Goal: Feedback & Contribution: Leave review/rating

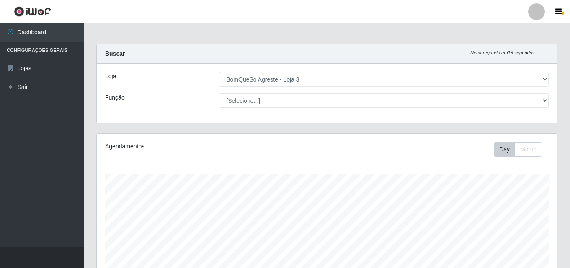
select select "215"
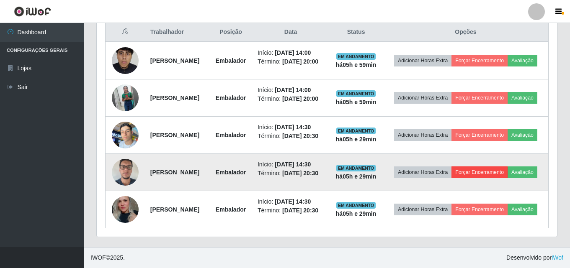
scroll to position [174, 460]
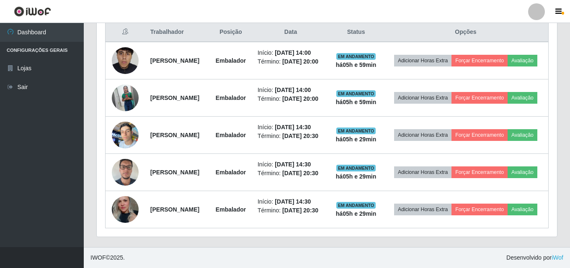
click at [3, 129] on ul "Dashboard Configurações Gerais Lojas Sair" at bounding box center [42, 135] width 84 height 224
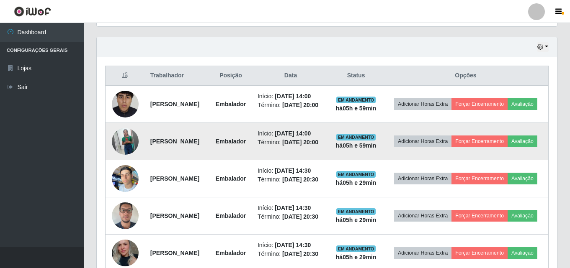
scroll to position [293, 0]
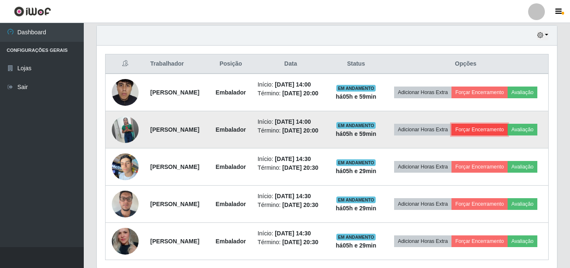
click at [499, 136] on button "Forçar Encerramento" at bounding box center [479, 130] width 56 height 12
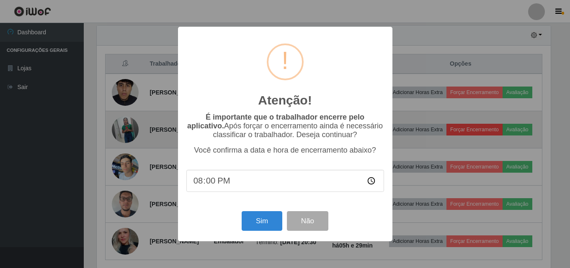
scroll to position [174, 456]
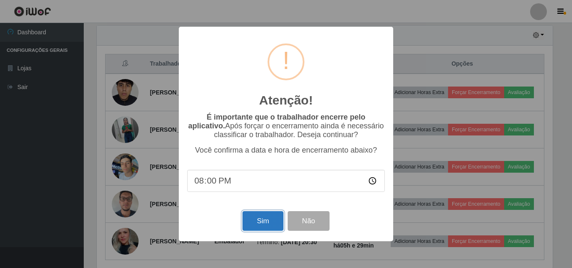
click at [268, 227] on button "Sim" at bounding box center [262, 221] width 41 height 20
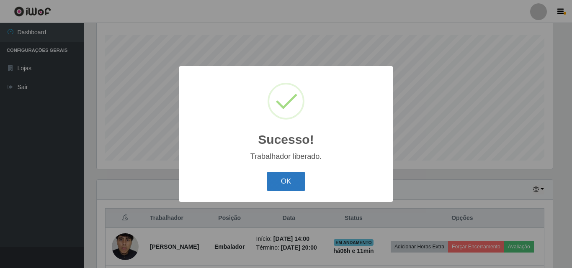
click at [276, 182] on button "OK" at bounding box center [286, 182] width 39 height 20
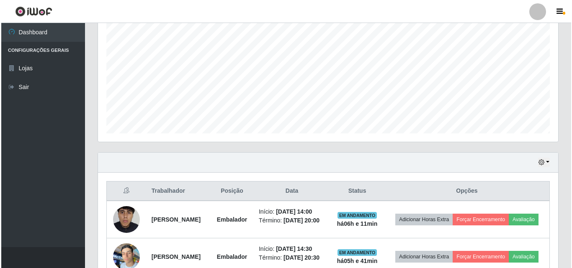
scroll to position [180, 0]
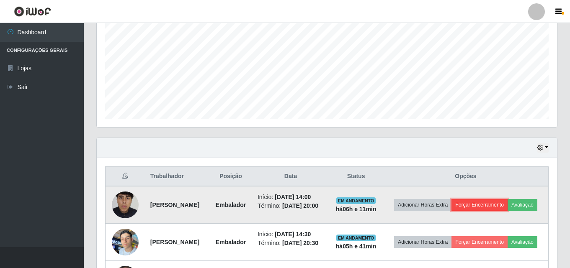
click at [492, 201] on button "Forçar Encerramento" at bounding box center [479, 205] width 56 height 12
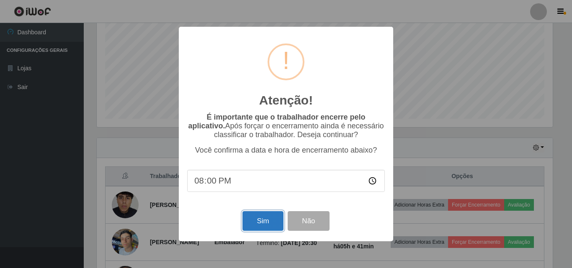
click at [253, 223] on button "Sim" at bounding box center [262, 221] width 41 height 20
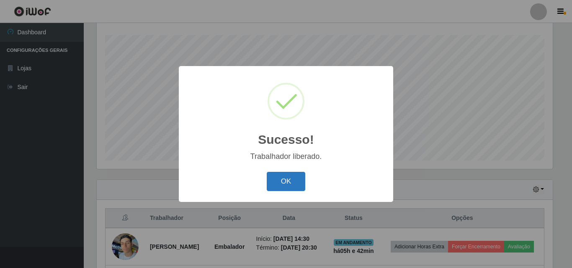
click at [283, 189] on button "OK" at bounding box center [286, 182] width 39 height 20
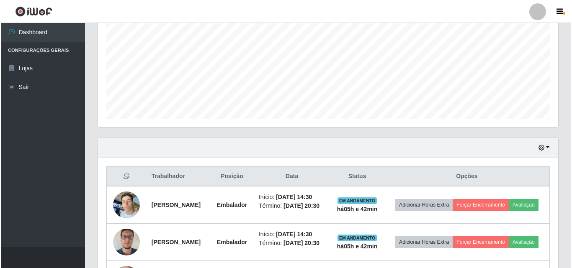
scroll to position [264, 0]
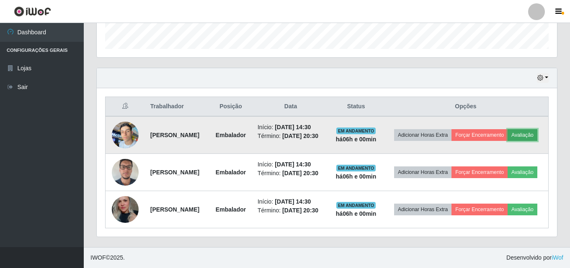
click at [508, 136] on button "Avaliação" at bounding box center [523, 135] width 30 height 12
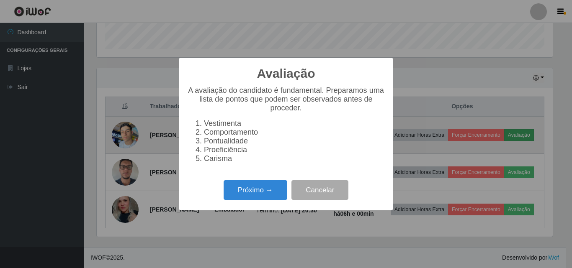
scroll to position [174, 456]
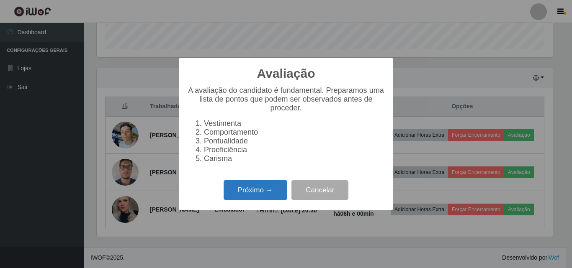
click at [268, 192] on button "Próximo →" at bounding box center [256, 190] width 64 height 20
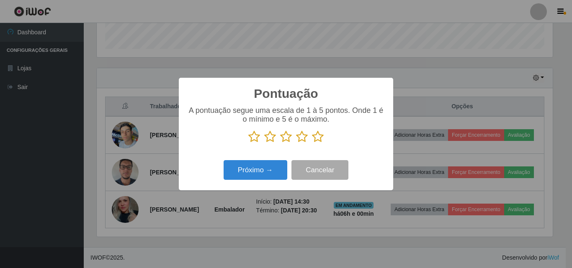
scroll to position [418618, 418336]
click at [315, 134] on icon at bounding box center [318, 137] width 12 height 13
click at [312, 143] on input "radio" at bounding box center [312, 143] width 0 height 0
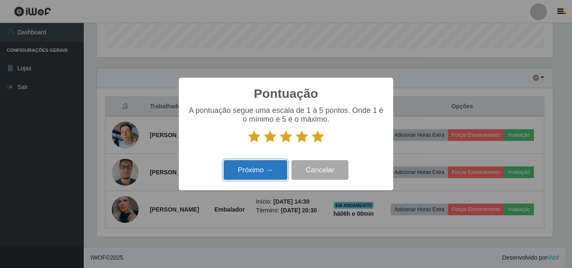
click at [258, 169] on button "Próximo →" at bounding box center [256, 170] width 64 height 20
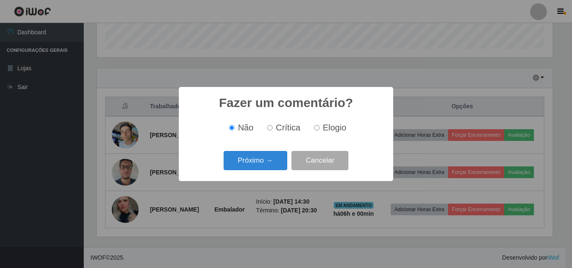
drag, startPoint x: 334, startPoint y: 127, endPoint x: 255, endPoint y: 150, distance: 82.2
click at [333, 127] on span "Elogio" at bounding box center [334, 127] width 23 height 9
click at [320, 127] on input "Elogio" at bounding box center [316, 127] width 5 height 5
radio input "true"
click at [240, 165] on button "Próximo →" at bounding box center [256, 161] width 64 height 20
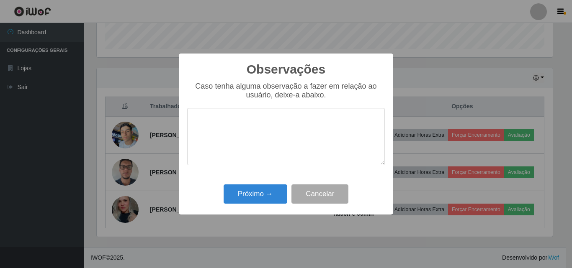
click at [256, 158] on textarea at bounding box center [286, 136] width 198 height 57
click at [266, 196] on button "Próximo →" at bounding box center [256, 195] width 64 height 20
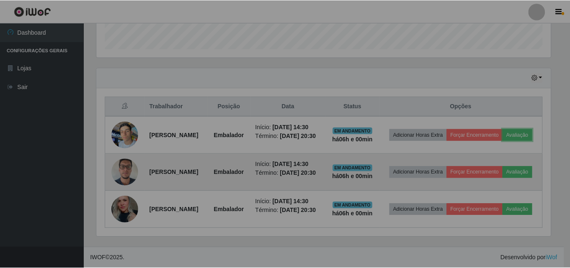
scroll to position [174, 460]
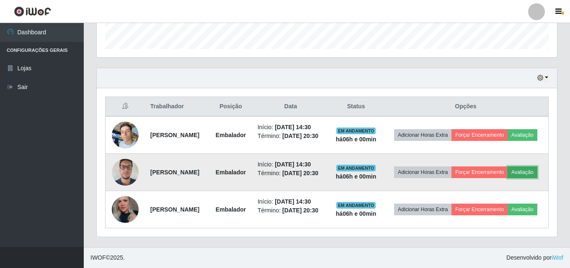
click at [508, 178] on button "Avaliação" at bounding box center [523, 173] width 30 height 12
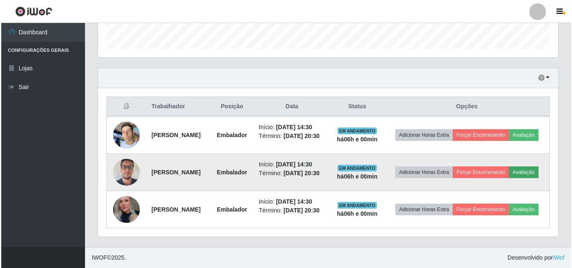
scroll to position [174, 456]
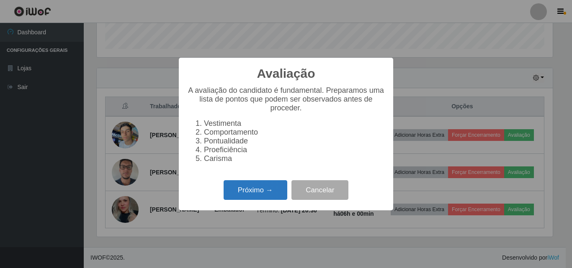
click at [270, 190] on button "Próximo →" at bounding box center [256, 190] width 64 height 20
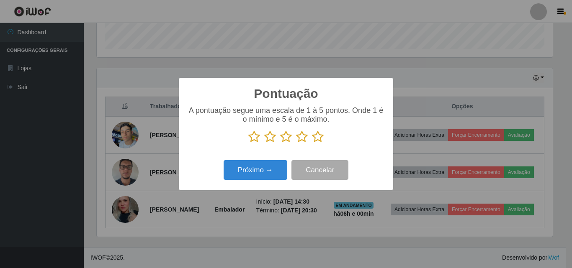
scroll to position [418618, 418336]
click at [320, 141] on icon at bounding box center [318, 137] width 12 height 13
click at [312, 143] on input "radio" at bounding box center [312, 143] width 0 height 0
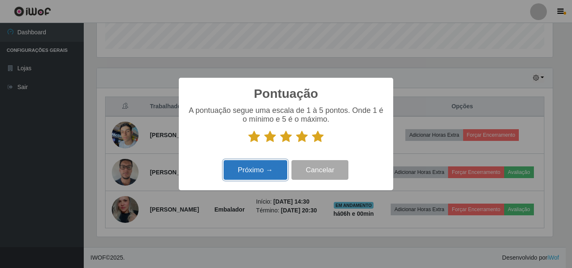
click at [273, 167] on button "Próximo →" at bounding box center [256, 170] width 64 height 20
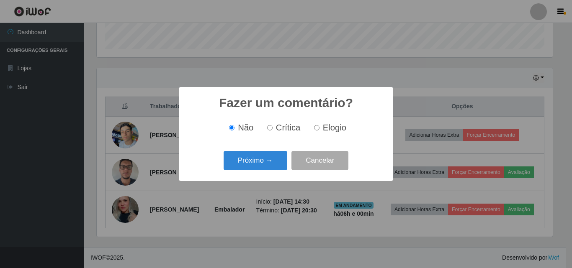
click at [323, 128] on span "Elogio" at bounding box center [334, 127] width 23 height 9
click at [320, 128] on input "Elogio" at bounding box center [316, 127] width 5 height 5
radio input "true"
click at [265, 157] on button "Próximo →" at bounding box center [256, 161] width 64 height 20
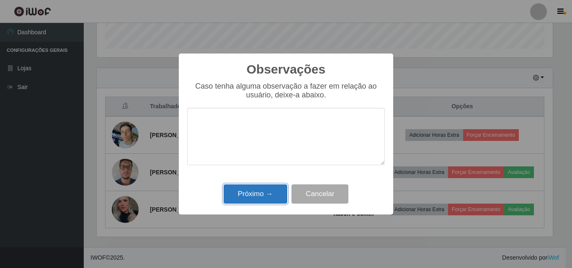
click at [273, 192] on button "Próximo →" at bounding box center [256, 195] width 64 height 20
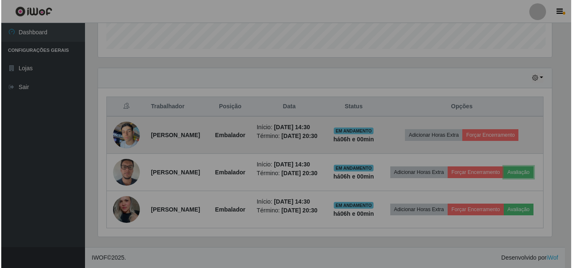
scroll to position [174, 460]
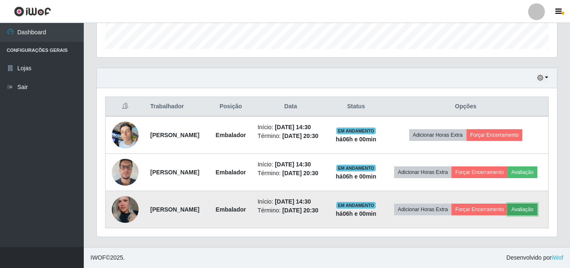
click at [508, 215] on button "Avaliação" at bounding box center [523, 210] width 30 height 12
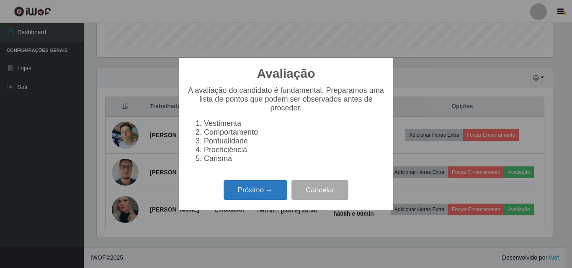
click at [260, 195] on button "Próximo →" at bounding box center [256, 190] width 64 height 20
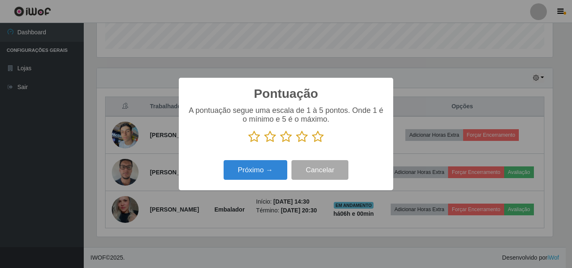
scroll to position [418618, 418336]
click at [321, 139] on icon at bounding box center [318, 137] width 12 height 13
click at [312, 143] on input "radio" at bounding box center [312, 143] width 0 height 0
drag, startPoint x: 268, startPoint y: 160, endPoint x: 267, endPoint y: 166, distance: 5.5
click at [267, 163] on div "Próximo → Cancelar" at bounding box center [286, 170] width 198 height 24
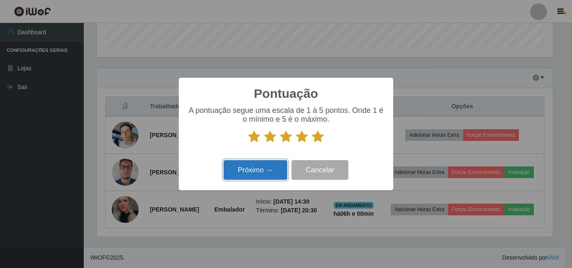
click at [267, 166] on button "Próximo →" at bounding box center [256, 170] width 64 height 20
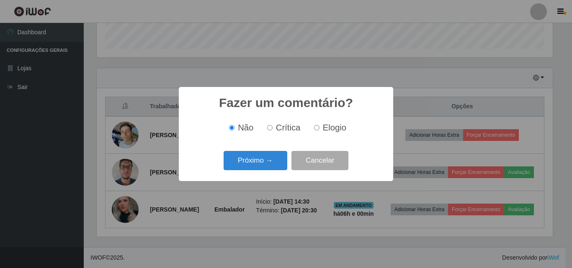
click at [339, 126] on span "Elogio" at bounding box center [334, 127] width 23 height 9
click at [320, 126] on input "Elogio" at bounding box center [316, 127] width 5 height 5
radio input "true"
click at [268, 160] on button "Próximo →" at bounding box center [256, 161] width 64 height 20
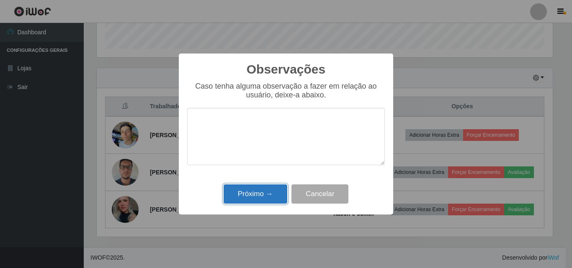
click at [271, 198] on button "Próximo →" at bounding box center [256, 195] width 64 height 20
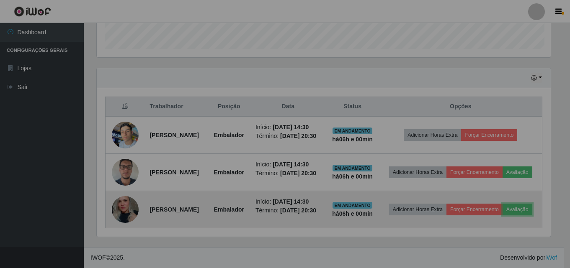
scroll to position [174, 460]
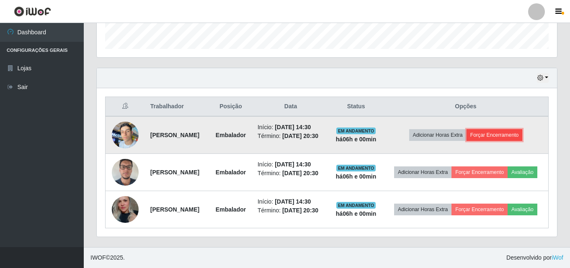
click at [508, 129] on button "Forçar Encerramento" at bounding box center [495, 135] width 56 height 12
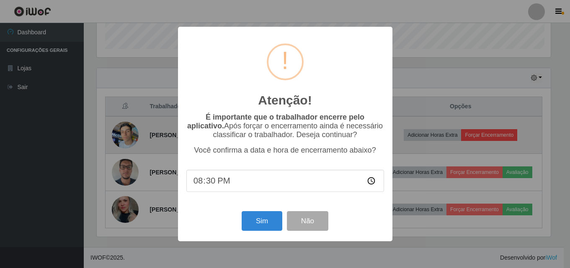
scroll to position [174, 456]
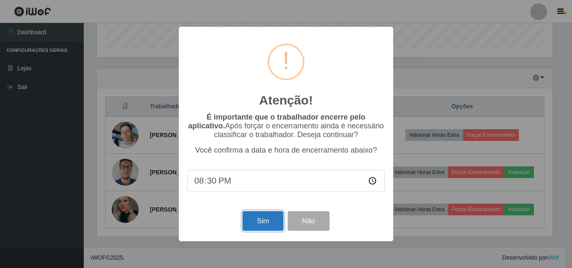
click at [262, 224] on button "Sim" at bounding box center [262, 221] width 41 height 20
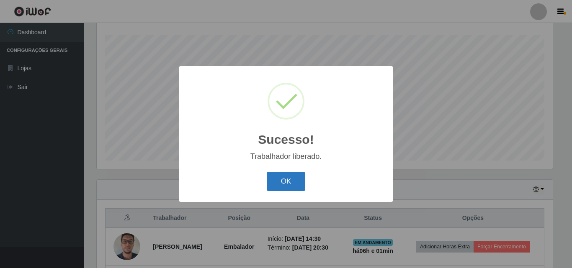
click at [299, 185] on button "OK" at bounding box center [286, 182] width 39 height 20
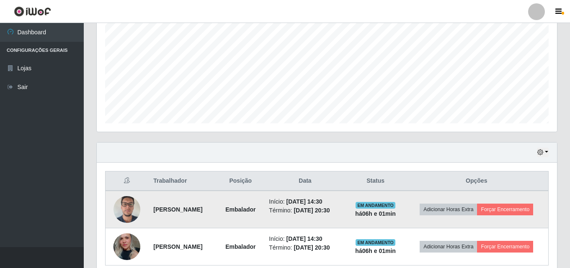
scroll to position [213, 0]
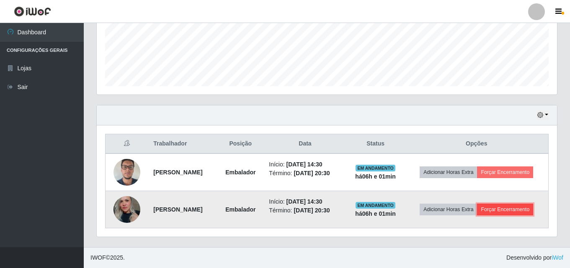
click at [499, 211] on button "Forçar Encerramento" at bounding box center [505, 210] width 56 height 12
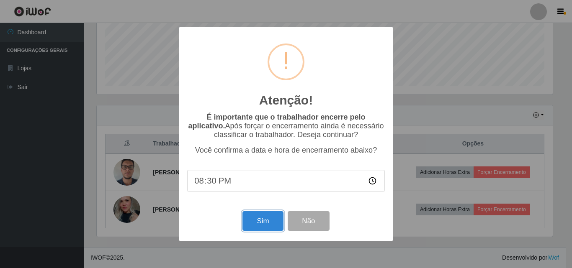
click at [253, 227] on button "Sim" at bounding box center [262, 221] width 41 height 20
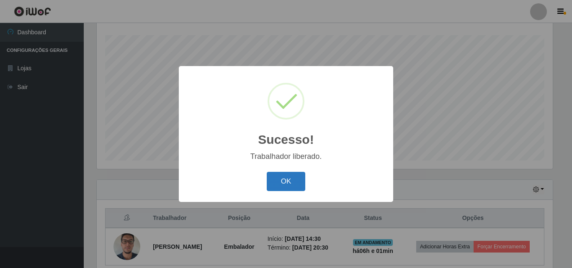
click at [286, 183] on button "OK" at bounding box center [286, 182] width 39 height 20
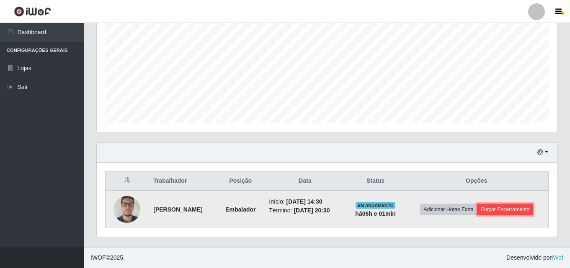
click at [505, 210] on button "Forçar Encerramento" at bounding box center [505, 210] width 56 height 12
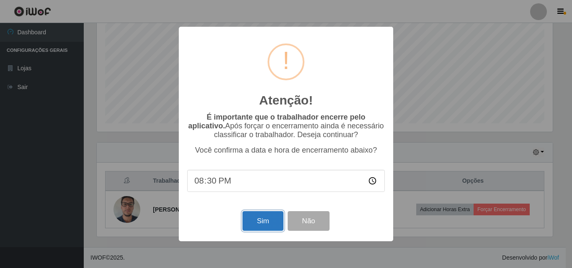
click at [255, 224] on button "Sim" at bounding box center [262, 221] width 41 height 20
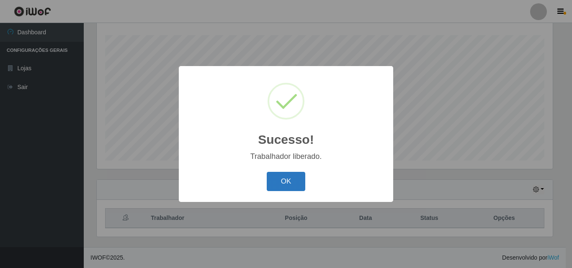
click at [294, 178] on button "OK" at bounding box center [286, 182] width 39 height 20
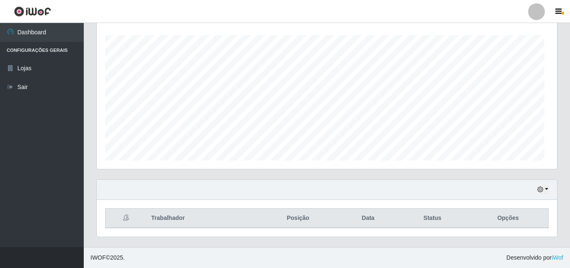
scroll to position [174, 460]
